Goal: Navigation & Orientation: Find specific page/section

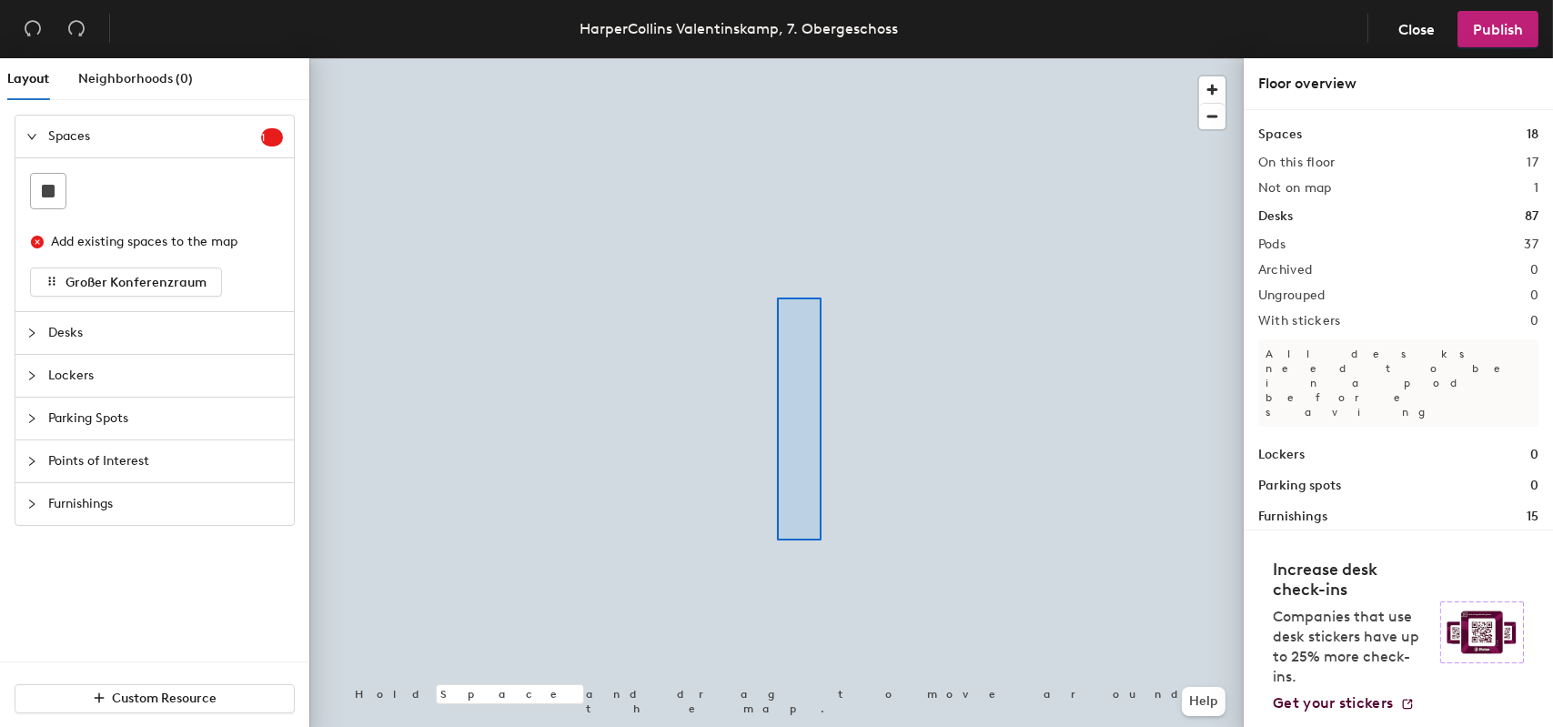
click at [777, 58] on div at bounding box center [776, 58] width 935 height 0
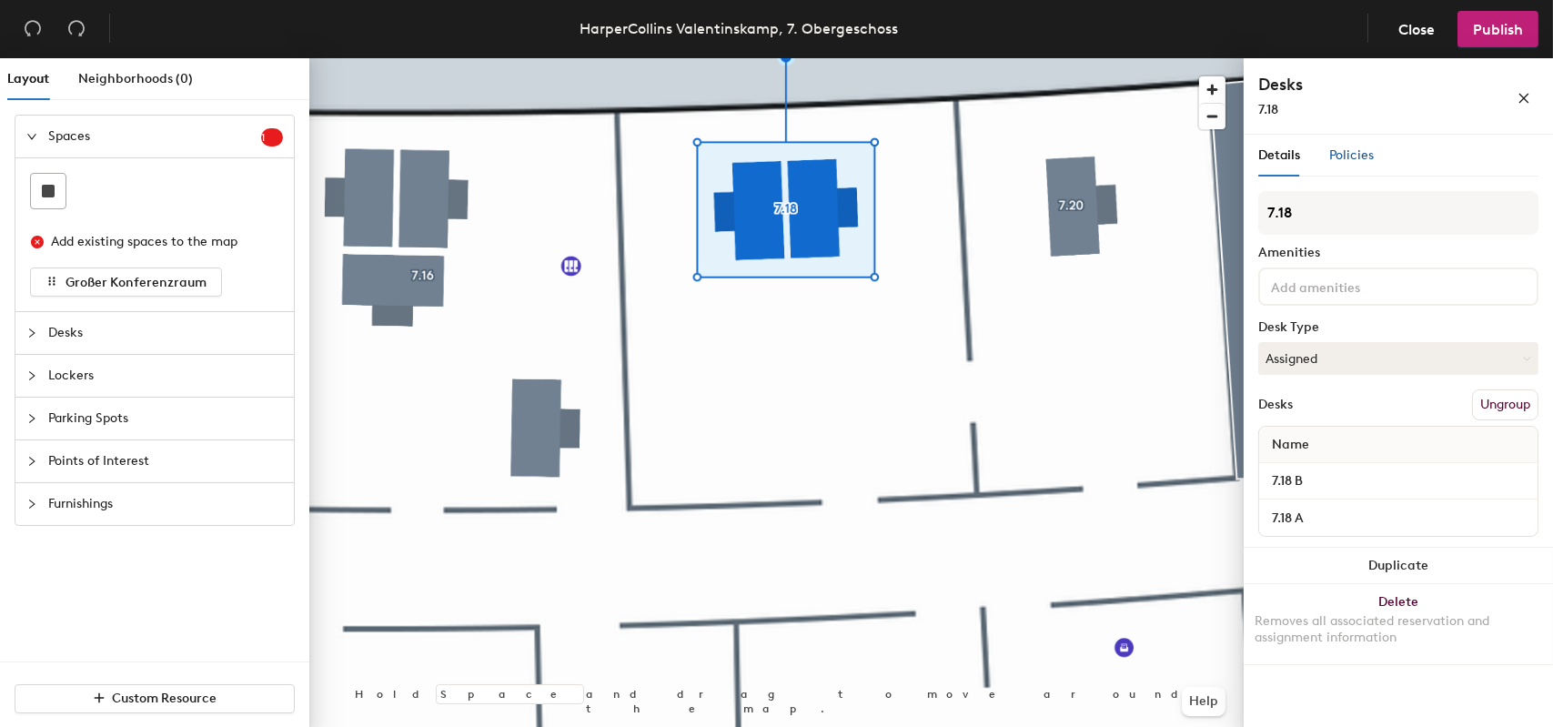
click at [1359, 153] on span "Policies" at bounding box center [1352, 154] width 45 height 15
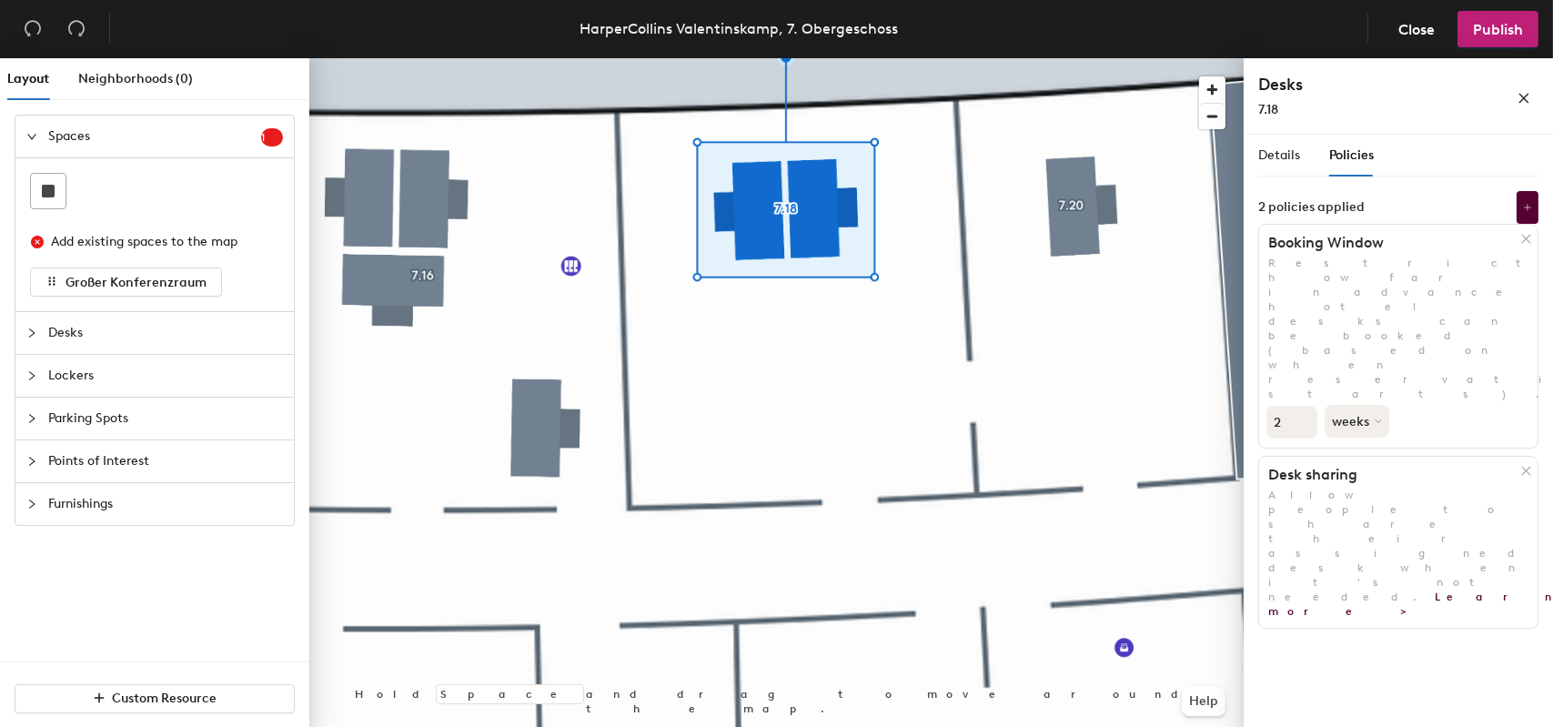
click at [1085, 58] on div at bounding box center [776, 58] width 935 height 0
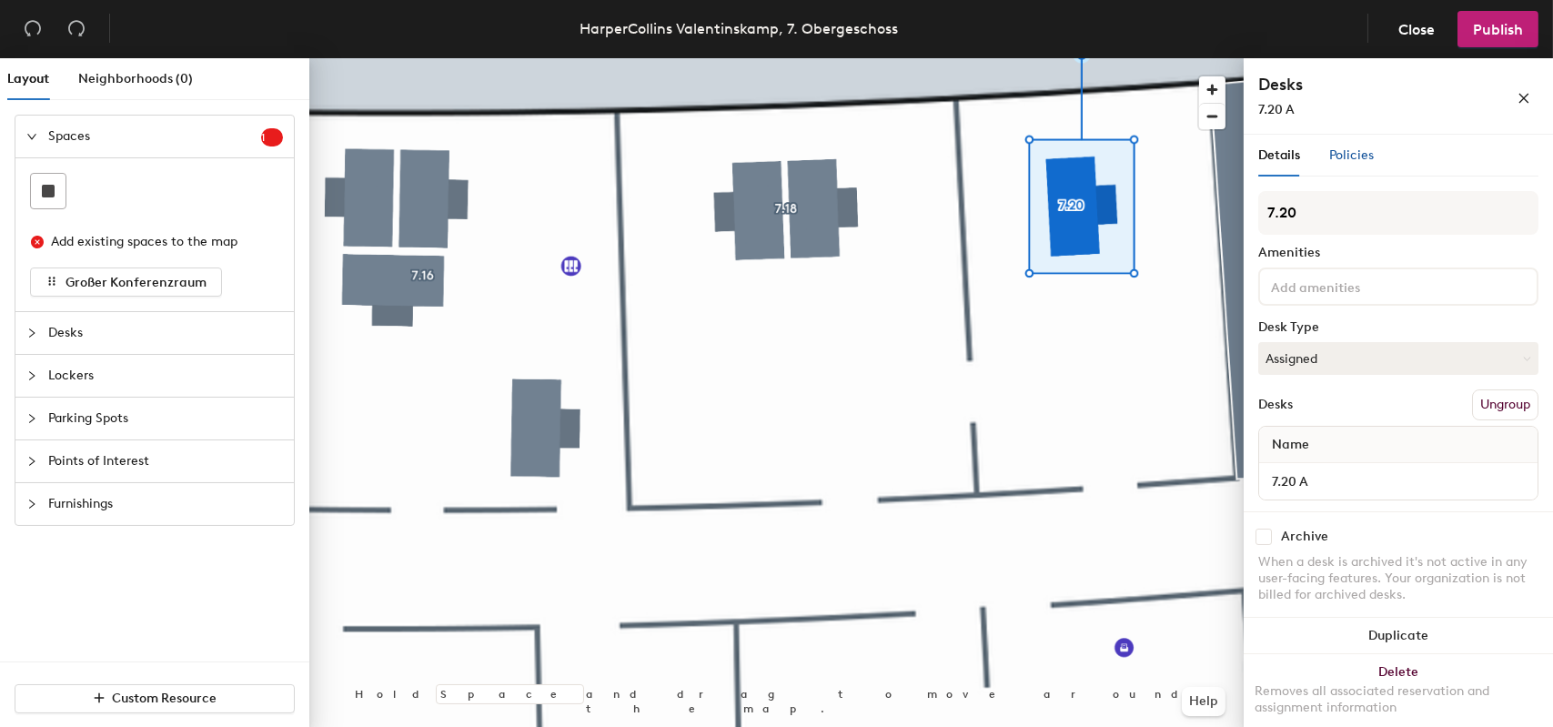
click at [1342, 159] on span "Policies" at bounding box center [1352, 154] width 45 height 15
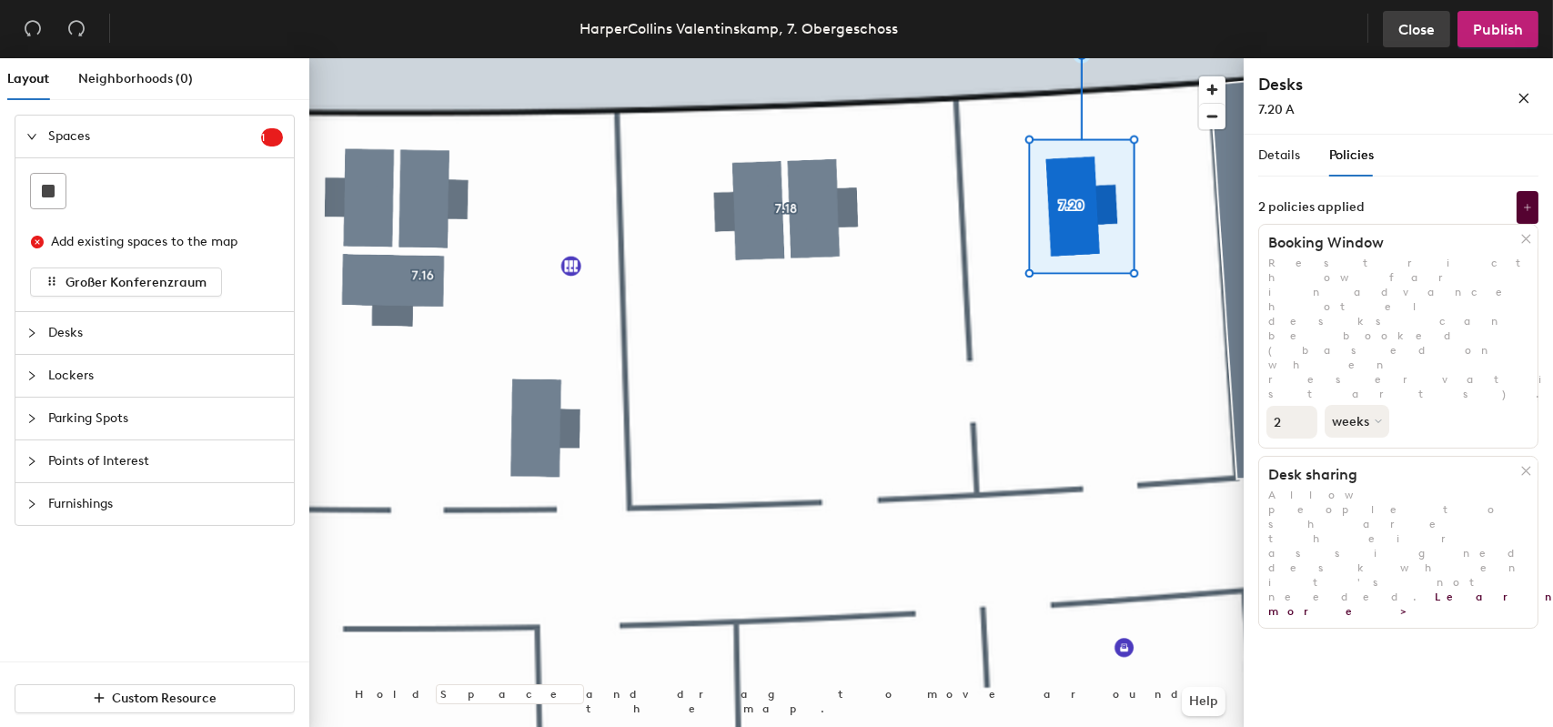
click at [1412, 35] on span "Close" at bounding box center [1417, 29] width 36 height 17
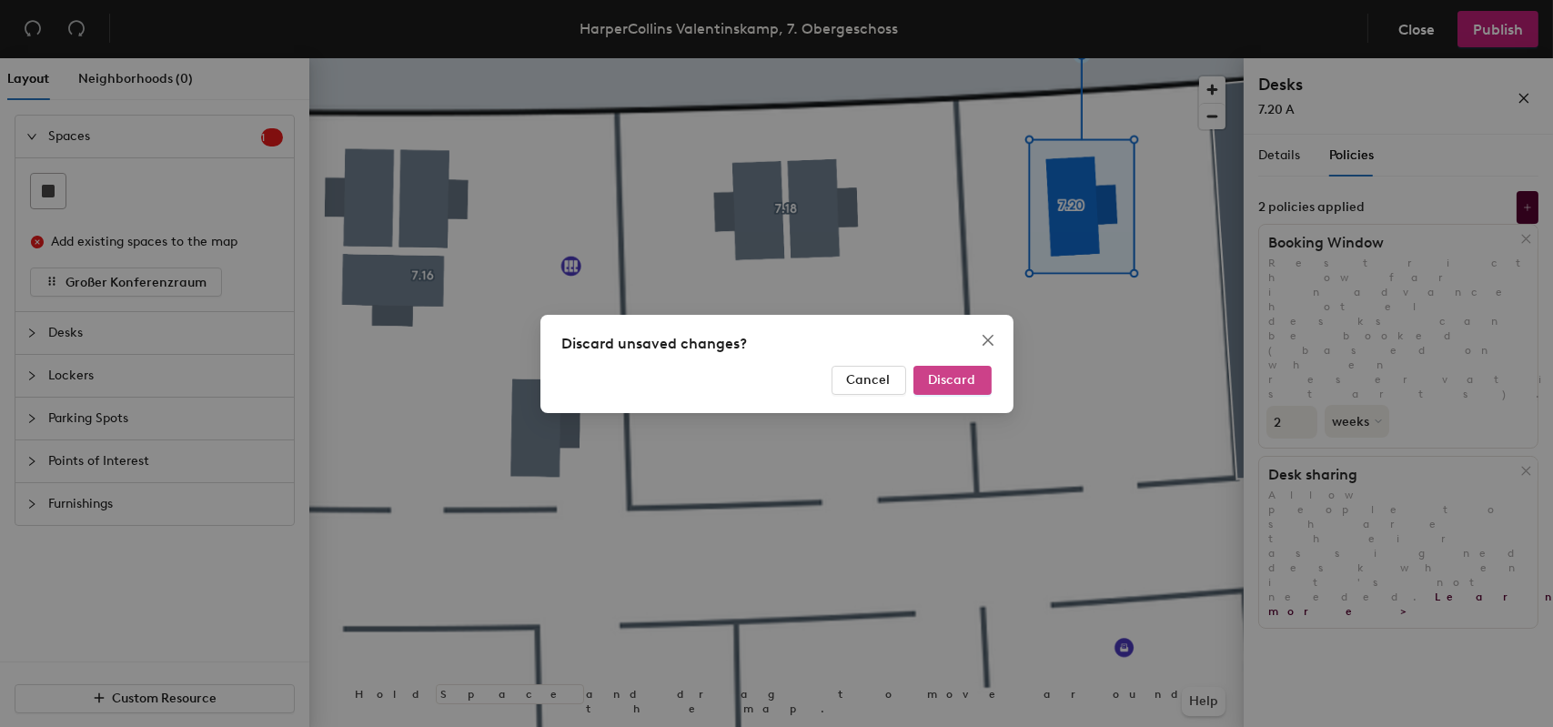
click at [975, 382] on span "Discard" at bounding box center [952, 379] width 47 height 15
